Goal: Task Accomplishment & Management: Complete application form

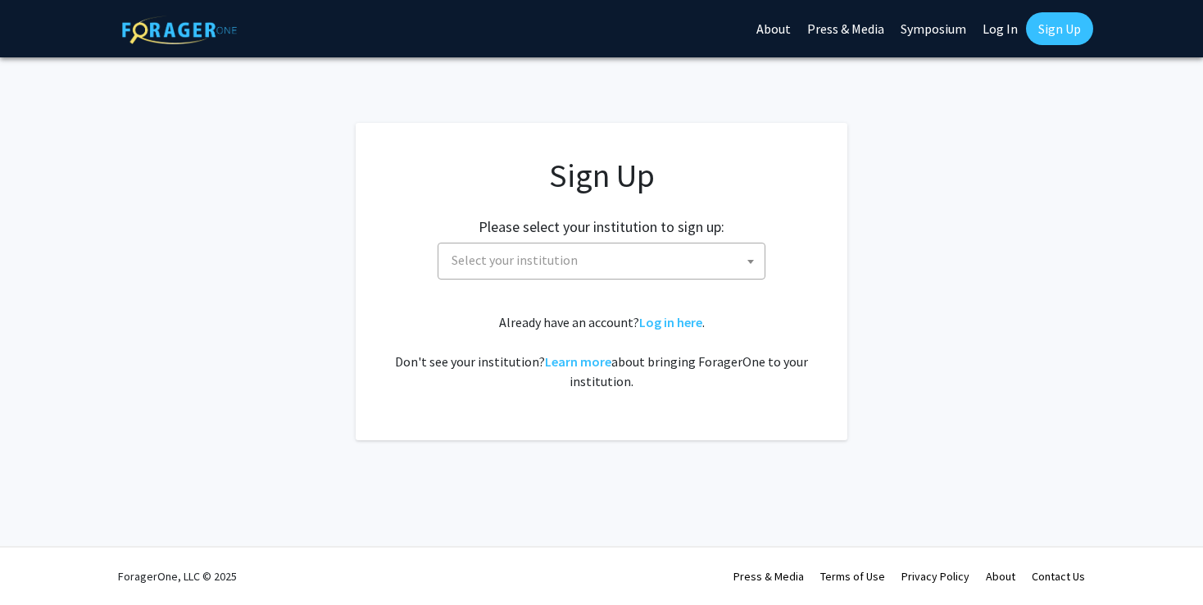
click at [628, 245] on span "Select your institution" at bounding box center [605, 260] width 320 height 34
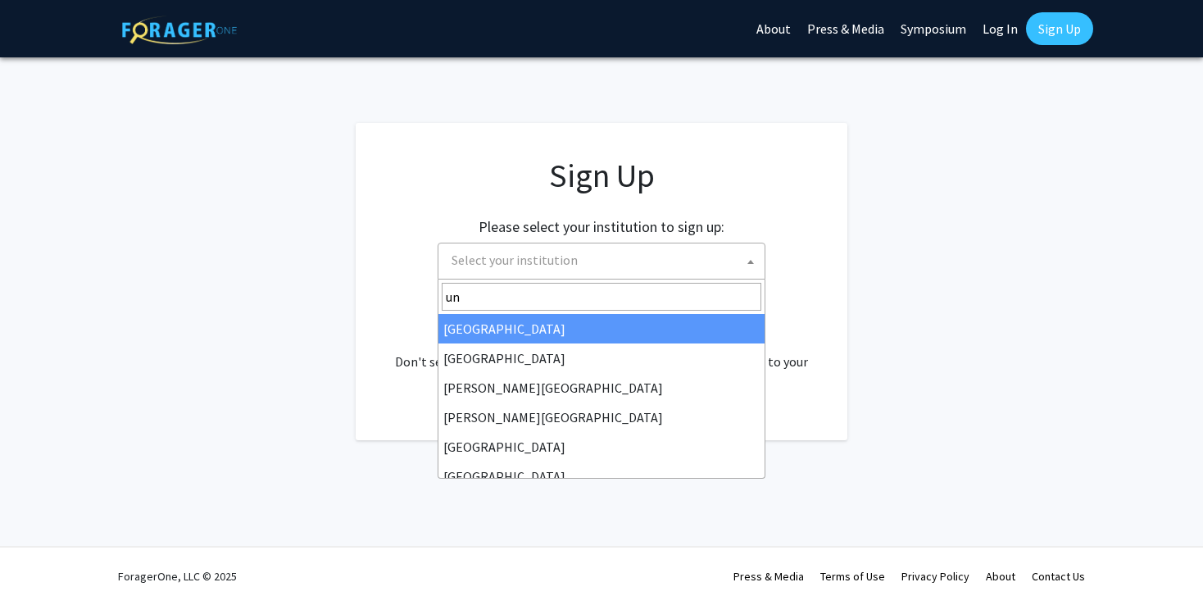
type input "u"
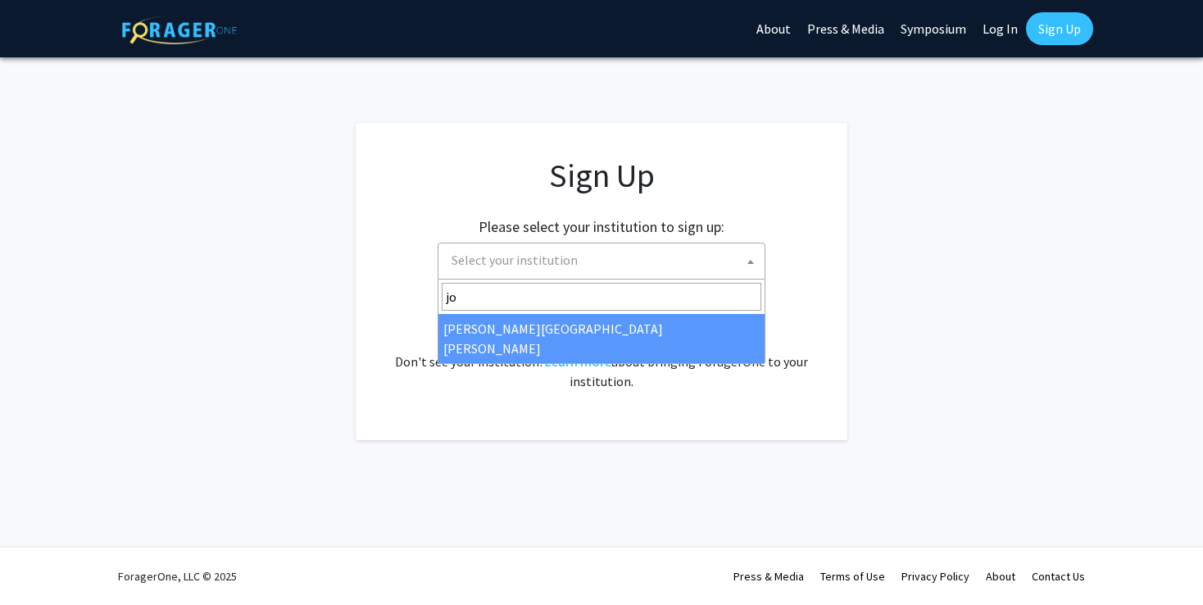
type input "jo"
select select "1"
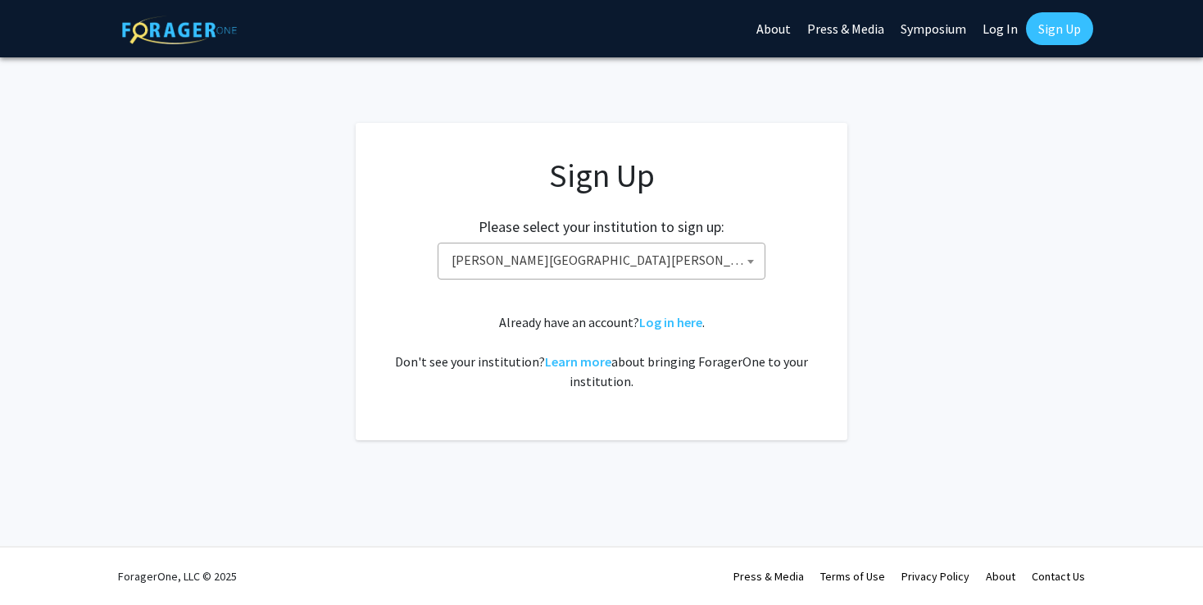
click at [828, 301] on fg-card "Sign Up Please select your institution to sign up: [GEOGRAPHIC_DATA] [GEOGRAPHI…" at bounding box center [602, 281] width 492 height 317
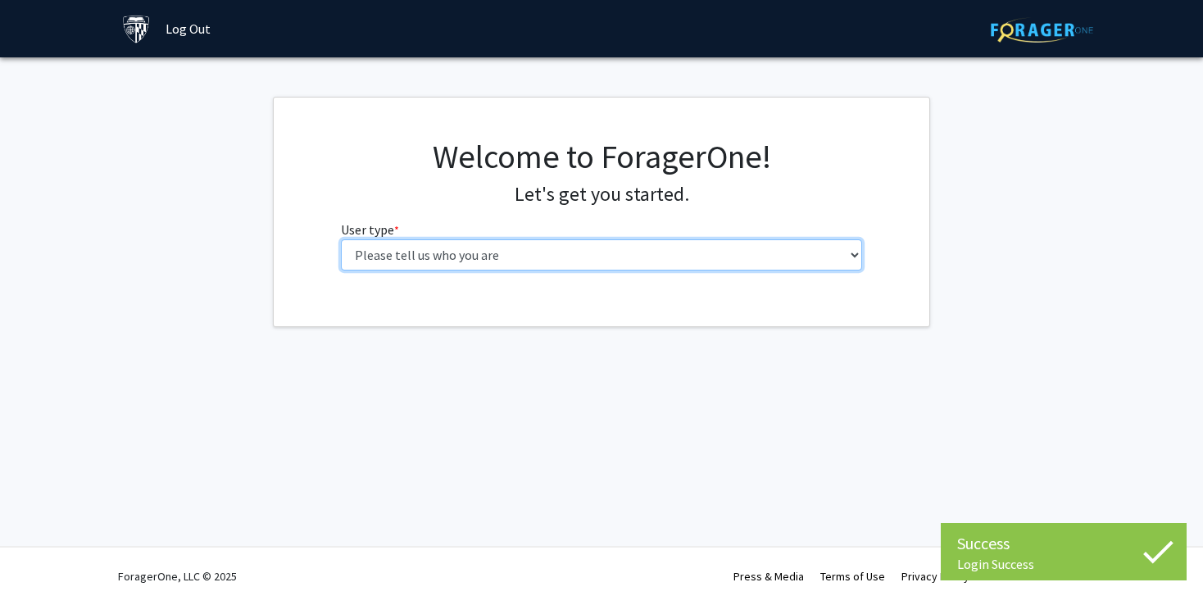
click at [739, 251] on select "Please tell us who you are Undergraduate Student Master's Student Doctoral Cand…" at bounding box center [602, 254] width 522 height 31
select select "2: masters"
click at [341, 239] on select "Please tell us who you are Undergraduate Student Master's Student Doctoral Cand…" at bounding box center [602, 254] width 522 height 31
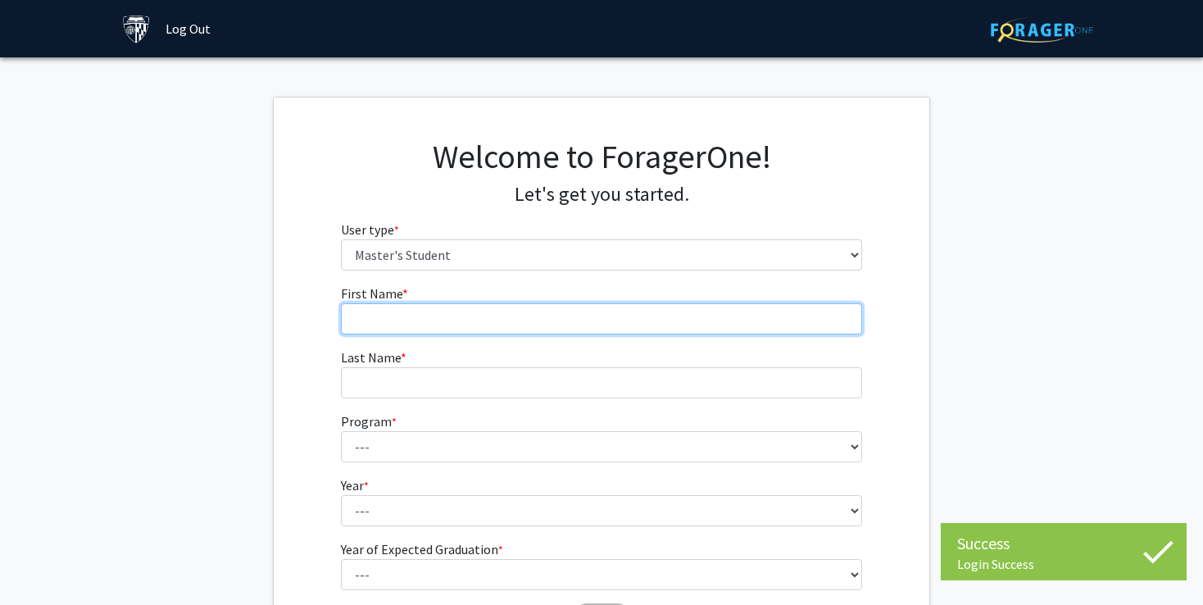
click at [710, 310] on input "First Name * required" at bounding box center [602, 318] width 522 height 31
type input "zhifan"
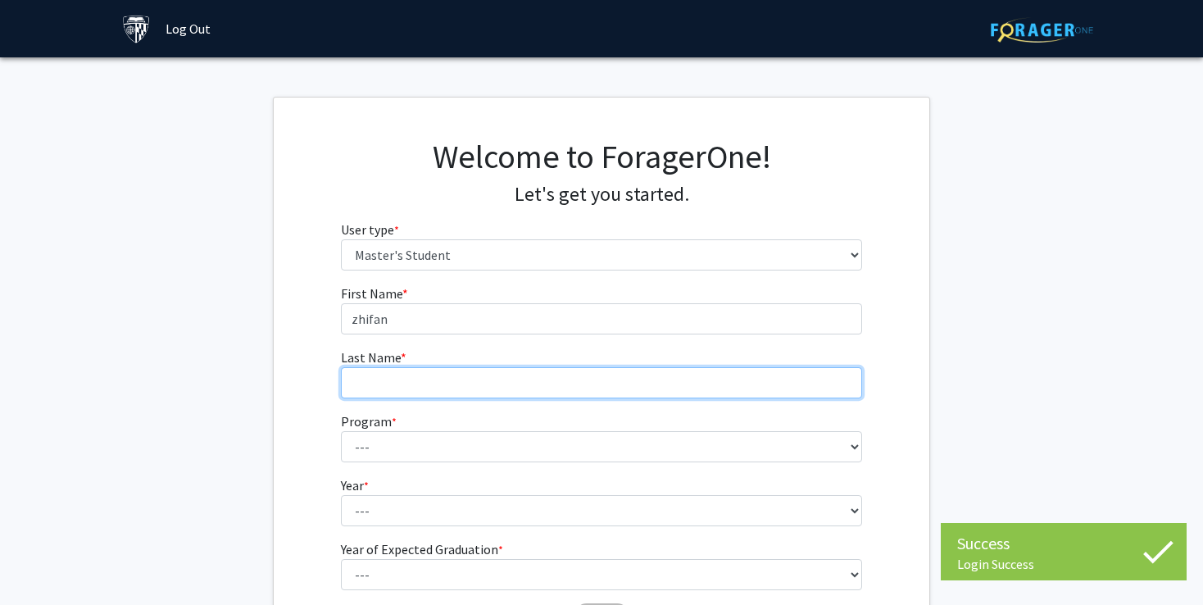
type input "liu"
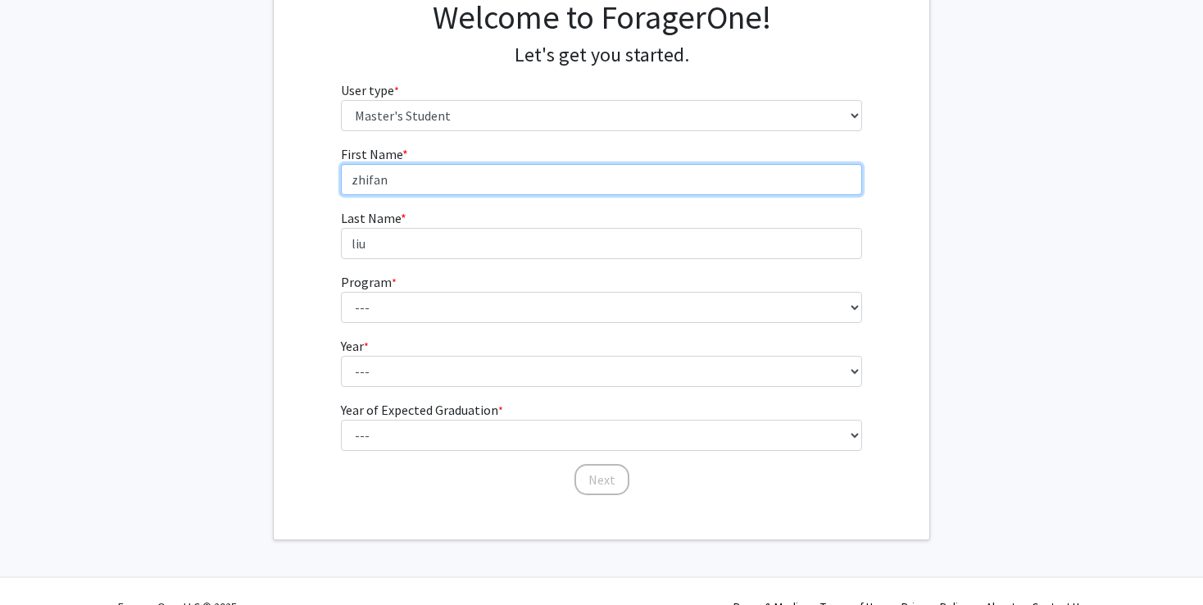
scroll to position [170, 0]
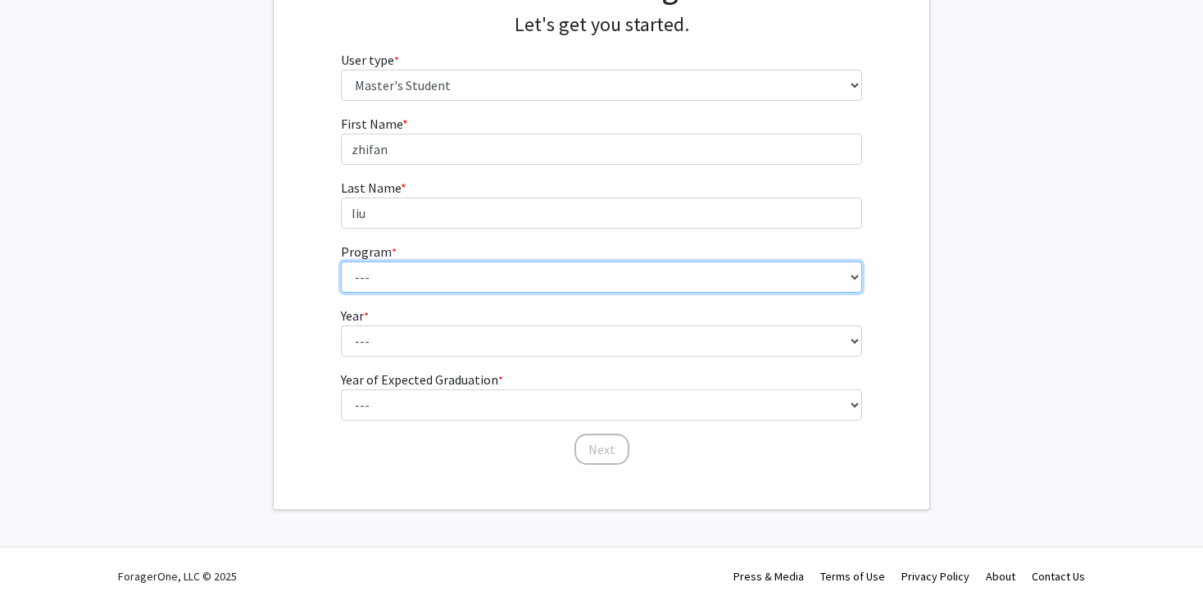
click at [475, 268] on select "--- Anatomy Education Applied and Computational Mathematics Applied Biomedical …" at bounding box center [602, 276] width 522 height 31
select select "105: 89"
click at [341, 261] on select "--- Anatomy Education Applied and Computational Mathematics Applied Biomedical …" at bounding box center [602, 276] width 522 height 31
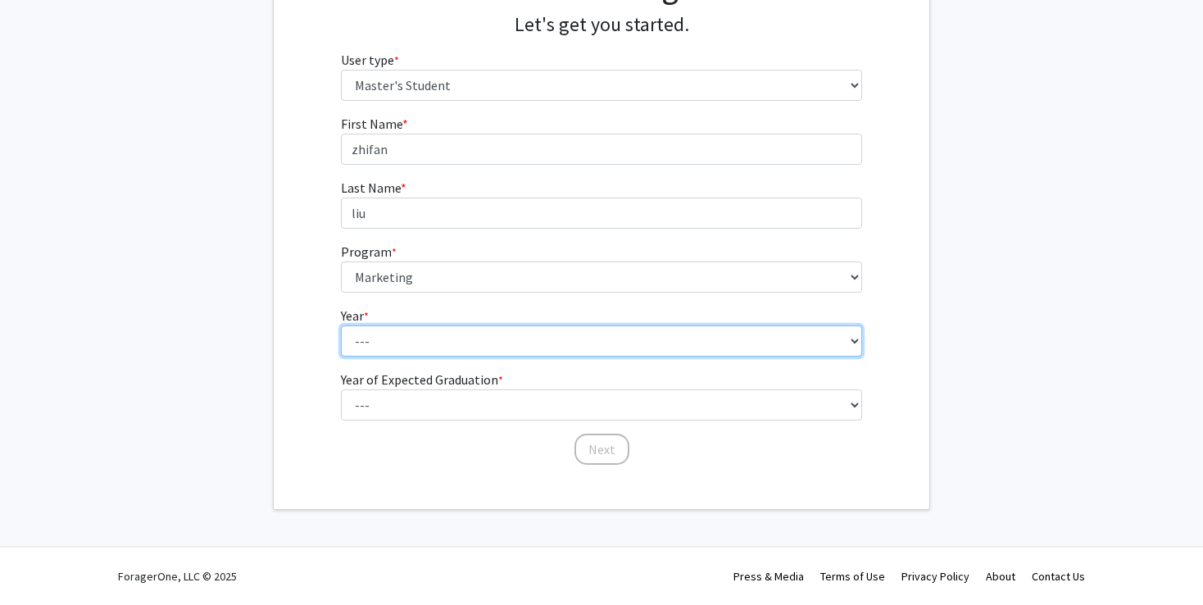
click at [402, 332] on select "--- First Year Second Year" at bounding box center [602, 340] width 522 height 31
select select "1: first_year"
click at [341, 325] on select "--- First Year Second Year" at bounding box center [602, 340] width 522 height 31
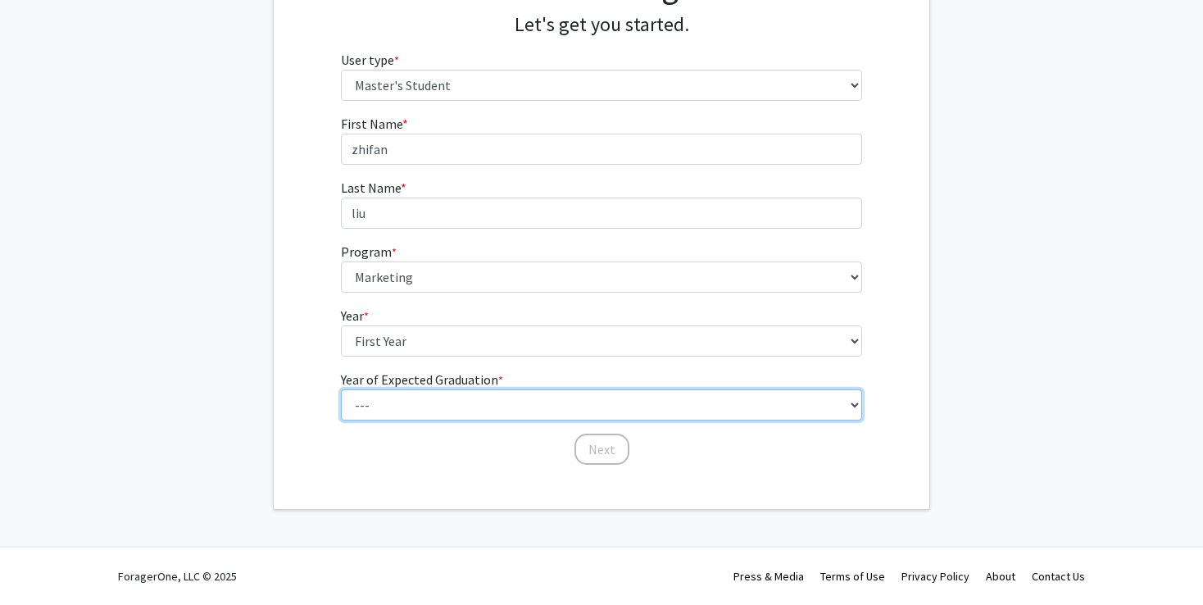
click at [418, 401] on select "--- 2025 2026 2027 2028 2029 2030 2031 2032 2033 2034" at bounding box center [602, 404] width 522 height 31
select select "2: 2026"
click at [341, 389] on select "--- 2025 2026 2027 2028 2029 2030 2031 2032 2033 2034" at bounding box center [602, 404] width 522 height 31
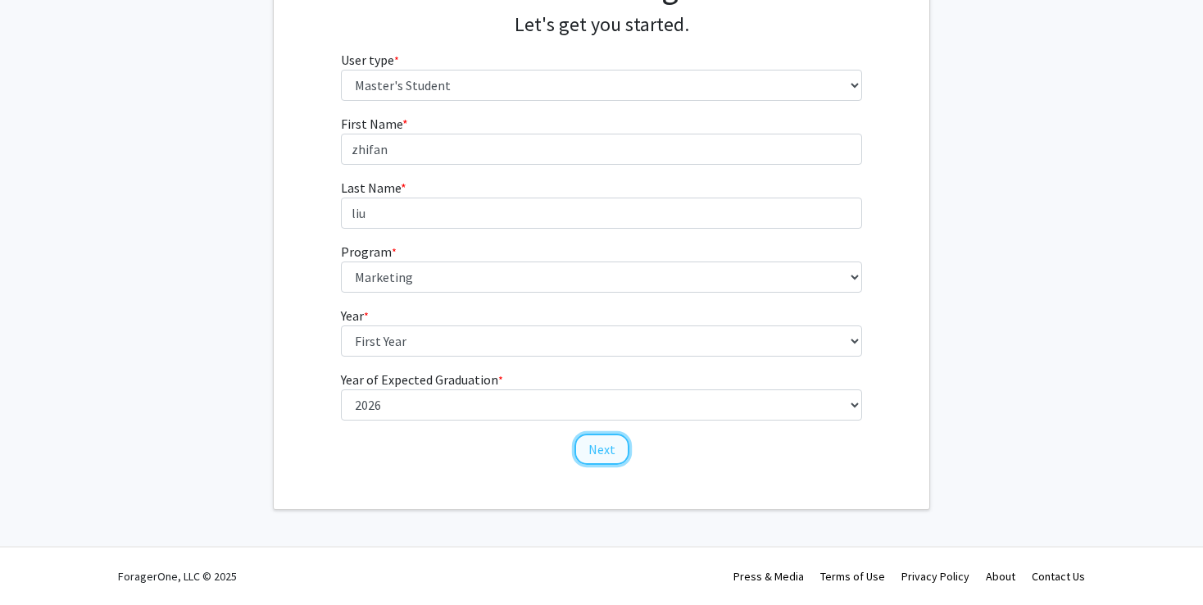
click at [615, 459] on button "Next" at bounding box center [602, 449] width 55 height 31
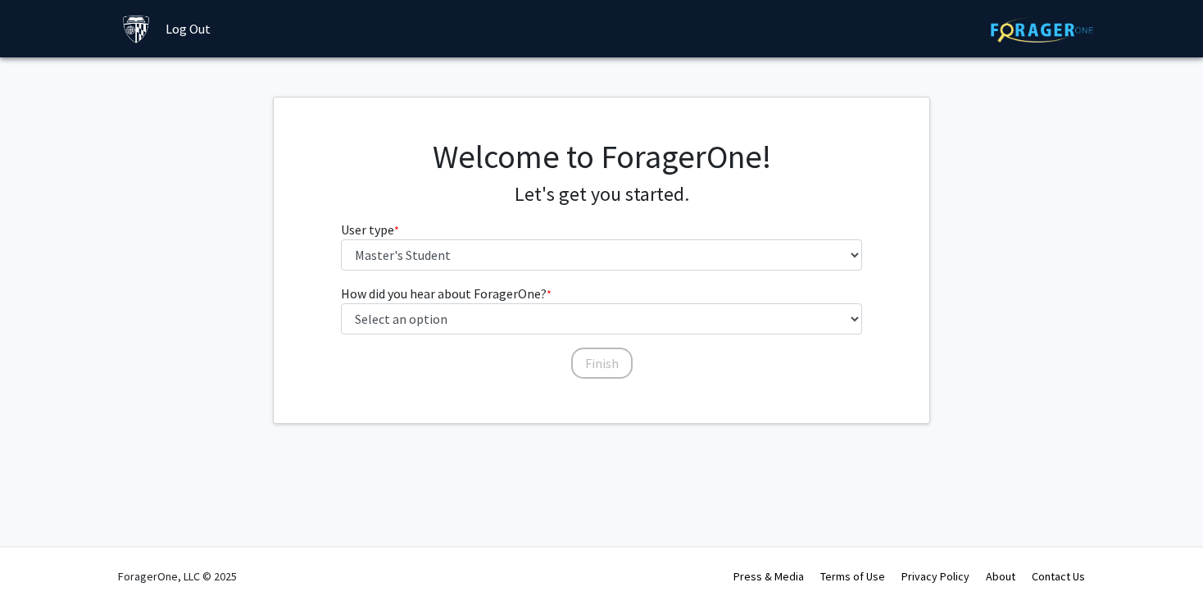
click at [562, 337] on div "How did you hear about ForagerOne? * required Select an option Peer/student rec…" at bounding box center [602, 324] width 522 height 80
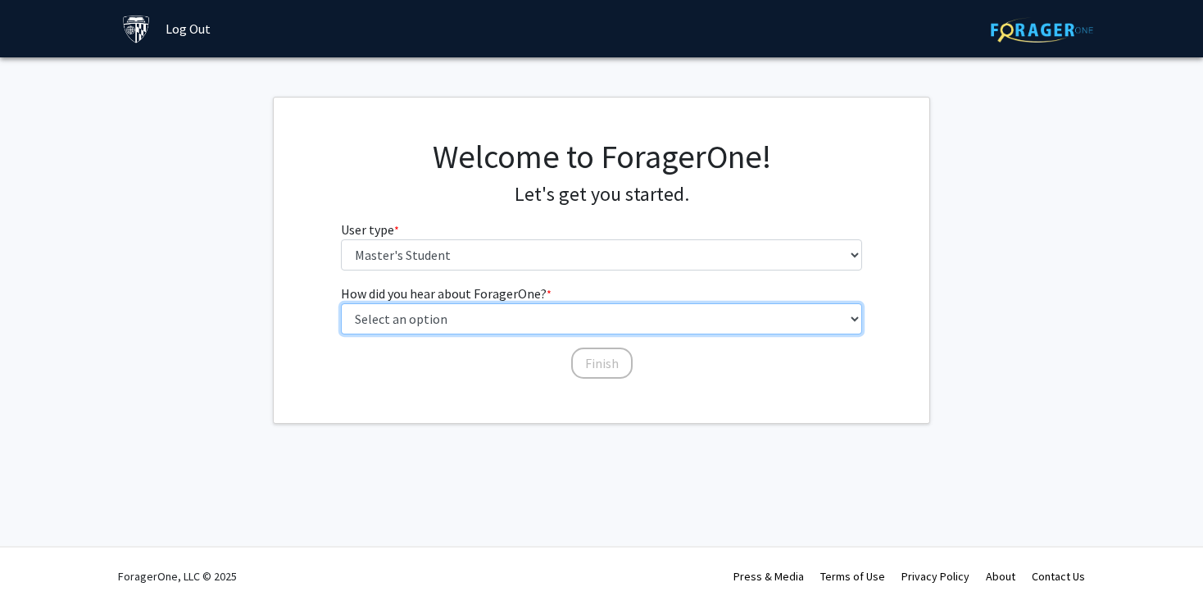
click at [548, 317] on select "Select an option Peer/student recommendation Faculty/staff recommendation Unive…" at bounding box center [602, 318] width 522 height 31
select select "3: university_website"
click at [341, 303] on select "Select an option Peer/student recommendation Faculty/staff recommendation Unive…" at bounding box center [602, 318] width 522 height 31
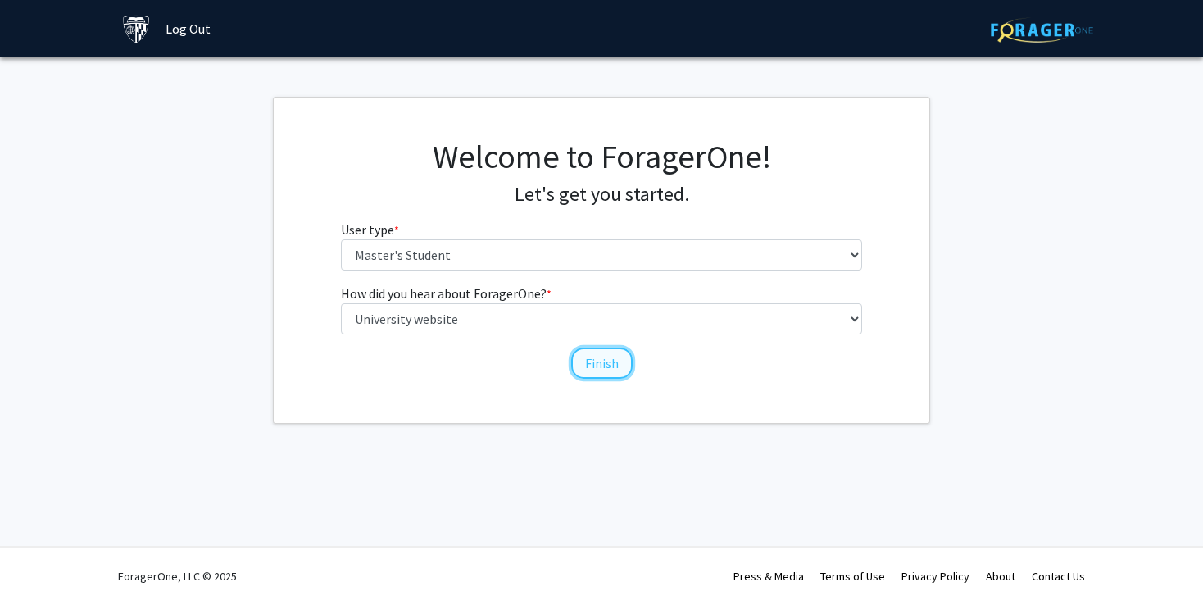
click at [597, 357] on button "Finish" at bounding box center [601, 363] width 61 height 31
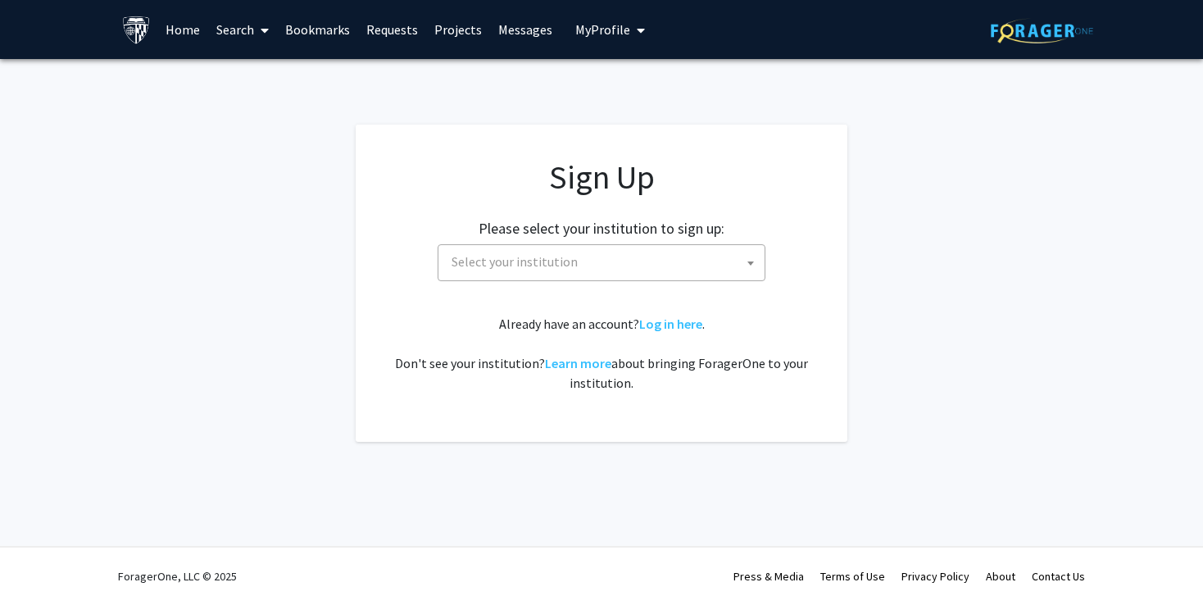
click at [660, 314] on div "Already have an account? Log in here . Don't see your institution? Learn more a…" at bounding box center [602, 353] width 426 height 79
click at [660, 319] on link "Log in here" at bounding box center [670, 324] width 63 height 16
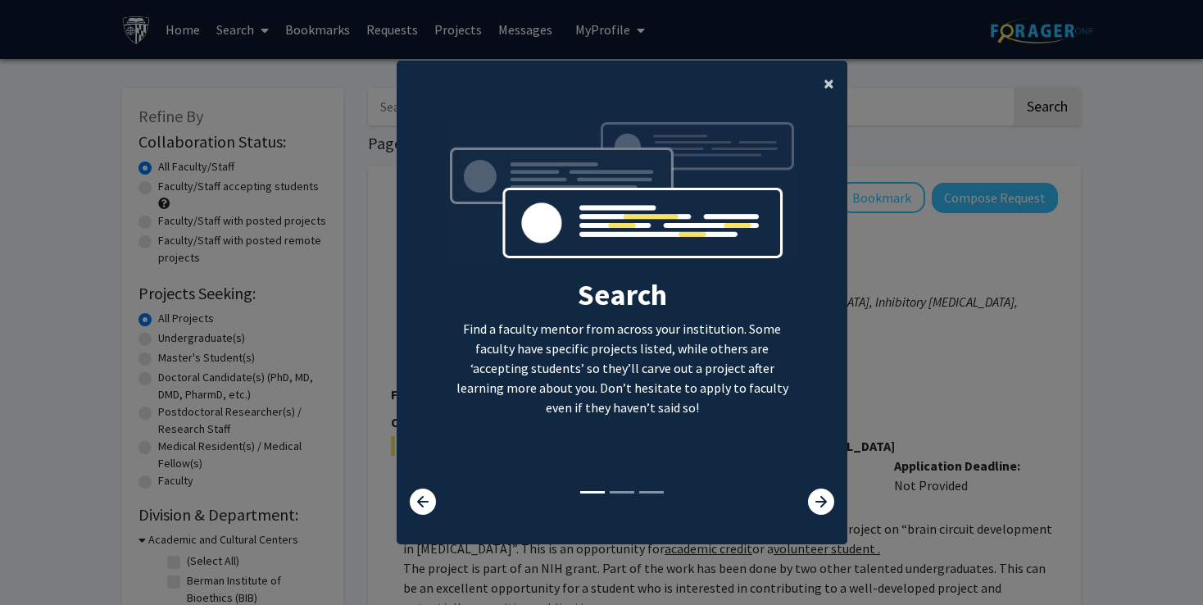
click at [826, 80] on span "×" at bounding box center [829, 82] width 11 height 25
